Goal: Find contact information: Find contact information

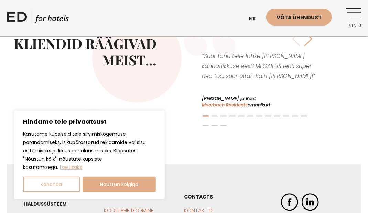
scroll to position [1352, 0]
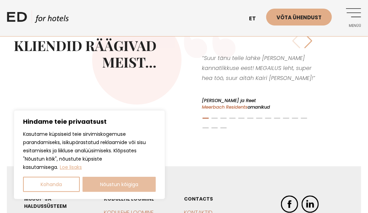
click at [121, 186] on button "Nõustun kõigiga" at bounding box center [120, 184] width 74 height 15
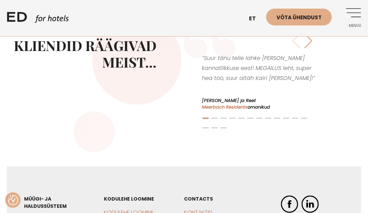
checkbox input "true"
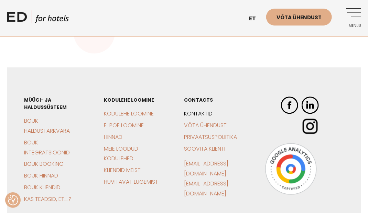
click at [193, 109] on link "Kontaktid" at bounding box center [198, 113] width 29 height 8
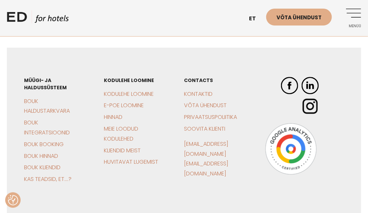
scroll to position [1647, 0]
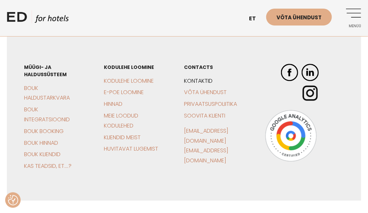
click at [184, 77] on link "Kontaktid" at bounding box center [198, 81] width 29 height 8
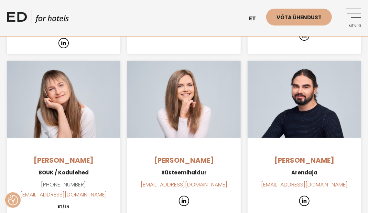
scroll to position [873, 0]
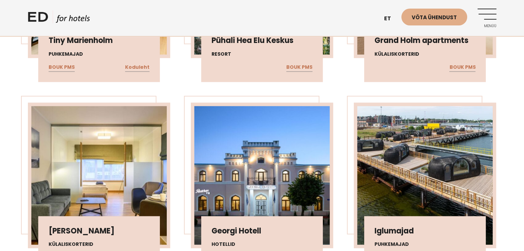
scroll to position [2245, 0]
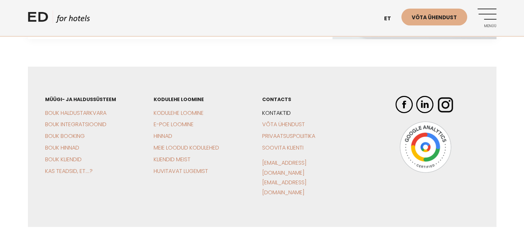
click at [276, 109] on link "Kontaktid" at bounding box center [276, 113] width 29 height 8
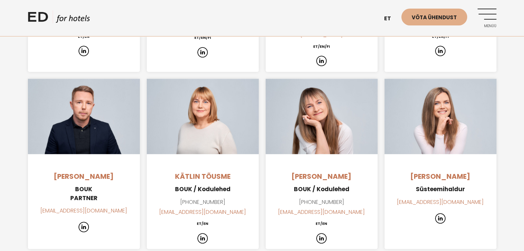
scroll to position [659, 0]
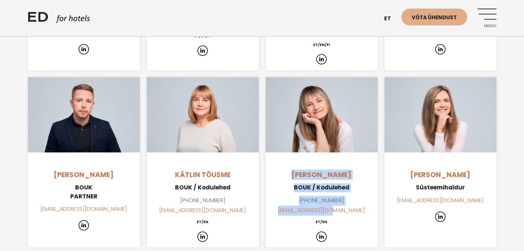
drag, startPoint x: 296, startPoint y: 152, endPoint x: 353, endPoint y: 191, distance: 69.3
click at [353, 191] on div "[PERSON_NAME] BOUK / Kodulehed [PHONE_NUMBER] [EMAIL_ADDRESS][DOMAIN_NAME] ET/EN" at bounding box center [321, 162] width 112 height 170
copy div "[PERSON_NAME] BOUK / Kodulehed [PHONE_NUMBER] [EMAIL_ADDRESS][DOMAIN_NAME]"
